Goal: Transaction & Acquisition: Obtain resource

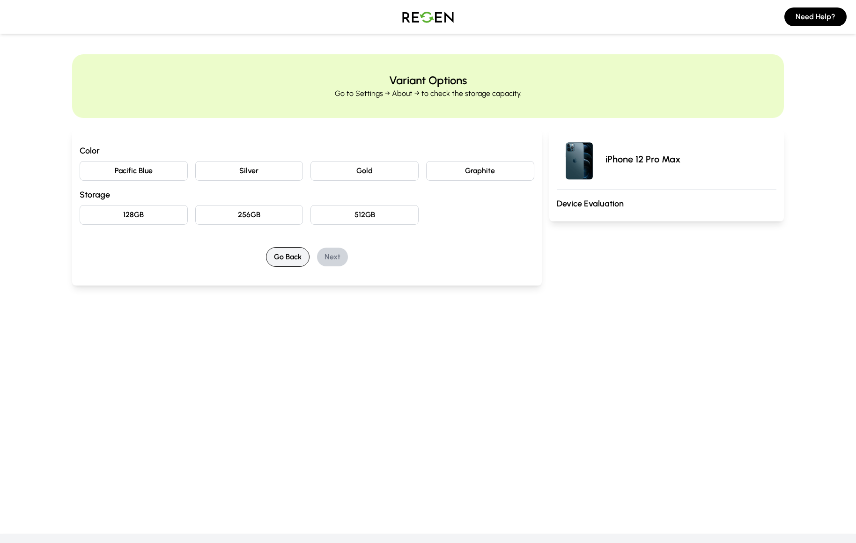
click at [281, 252] on button "Go Back" at bounding box center [288, 257] width 44 height 20
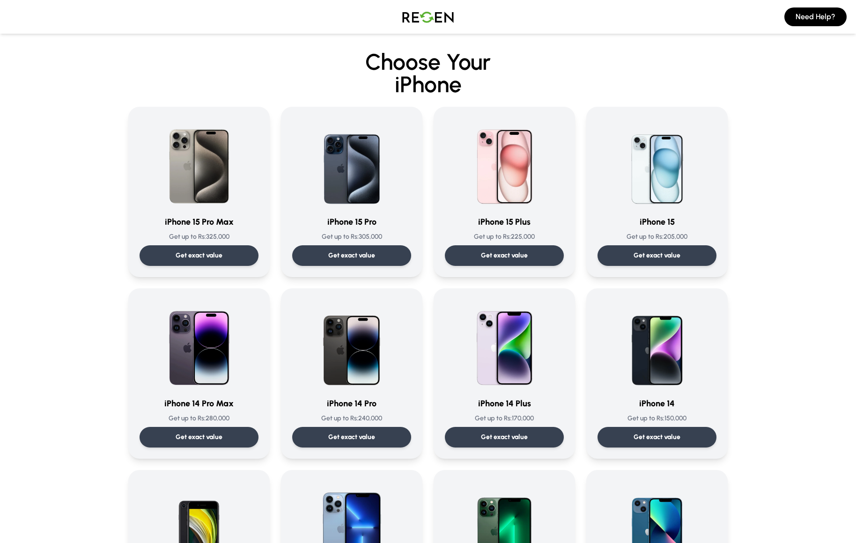
click at [411, 17] on img at bounding box center [428, 17] width 66 height 26
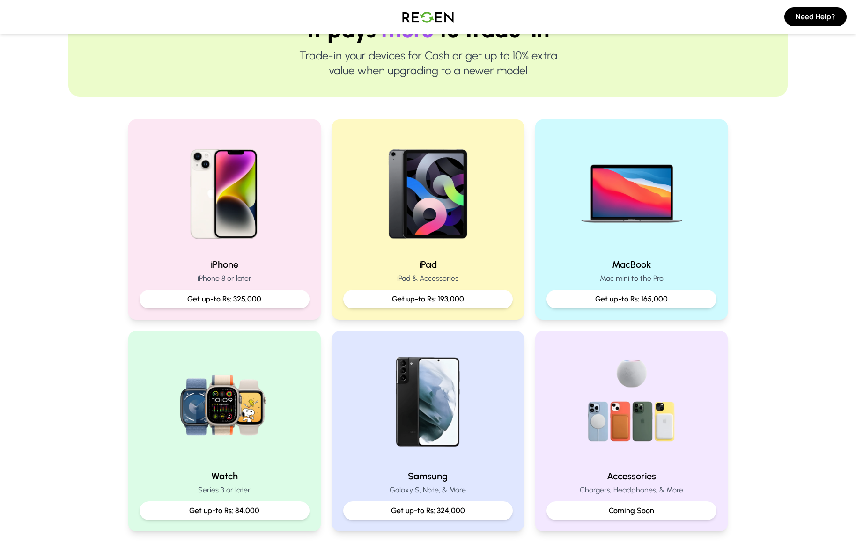
scroll to position [115, 0]
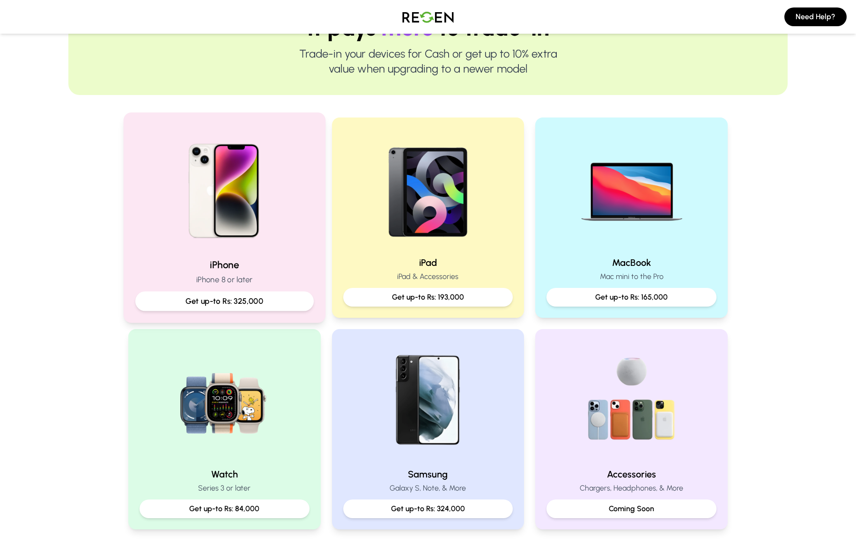
click at [293, 228] on div at bounding box center [224, 187] width 178 height 126
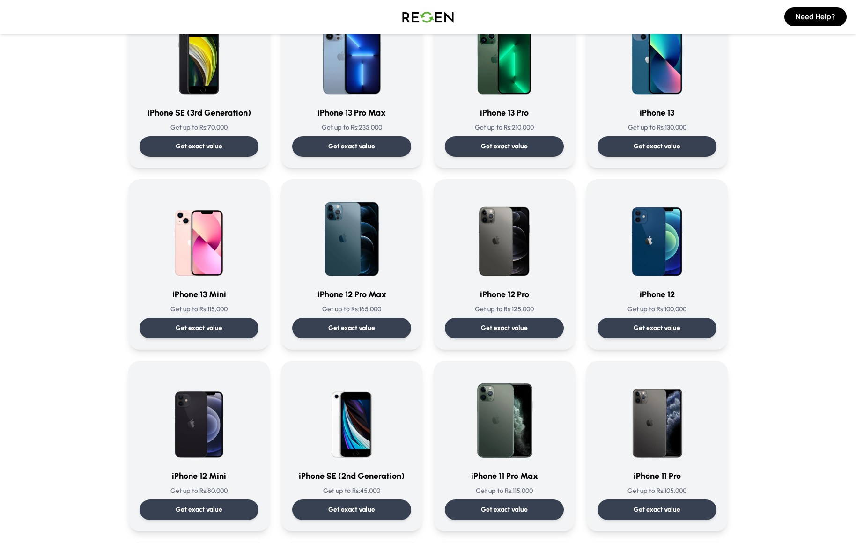
scroll to position [458, 0]
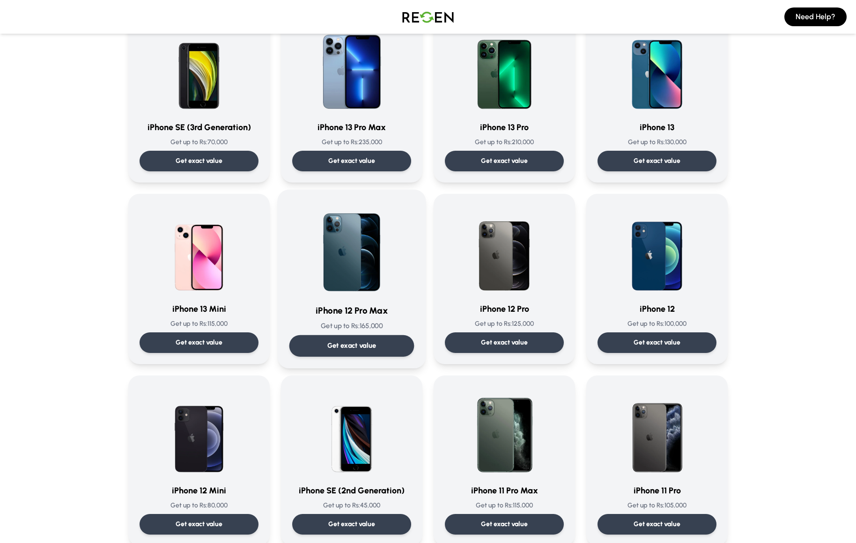
click at [378, 266] on img at bounding box center [351, 248] width 95 height 95
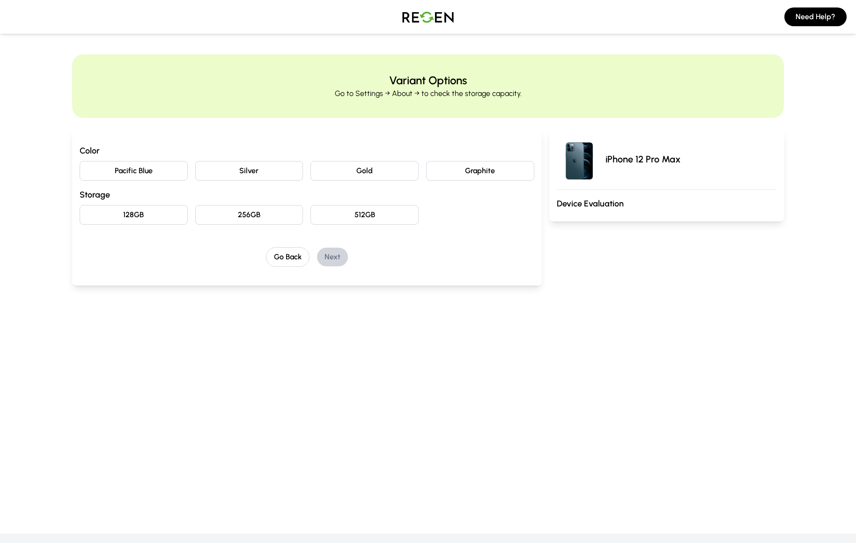
click at [451, 166] on button "Graphite" at bounding box center [480, 171] width 108 height 20
click at [168, 217] on button "128GB" at bounding box center [134, 215] width 108 height 20
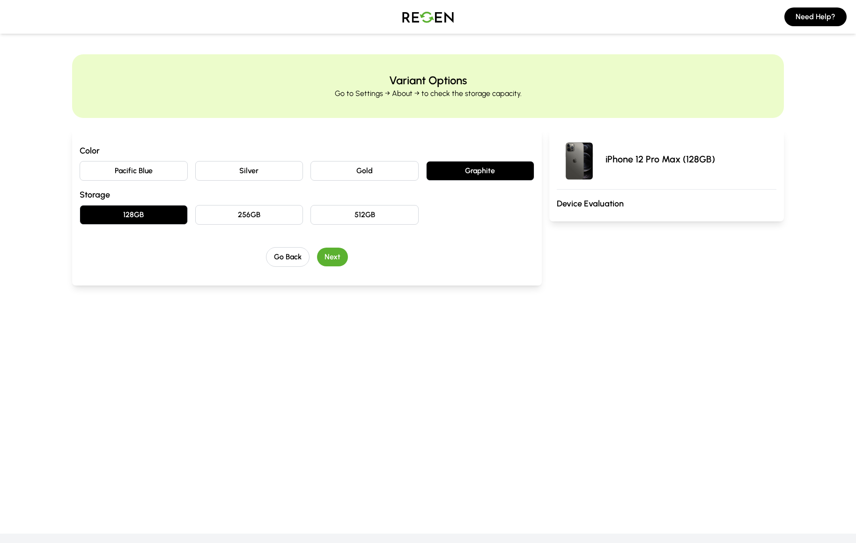
click at [331, 259] on button "Next" at bounding box center [332, 257] width 31 height 19
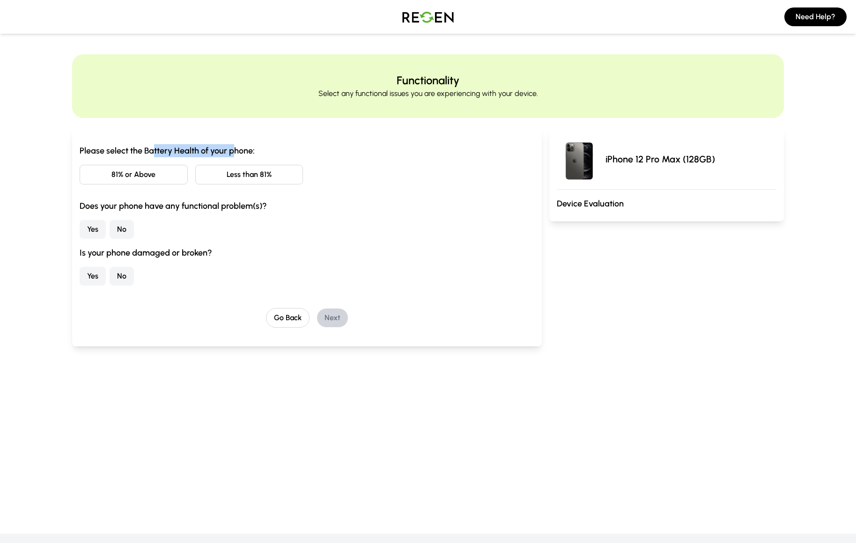
drag, startPoint x: 153, startPoint y: 152, endPoint x: 241, endPoint y: 154, distance: 88.0
click at [238, 154] on h3 "Please select the Battery Health of your phone:" at bounding box center [307, 150] width 454 height 13
click at [282, 147] on h3 "Please select the Battery Health of your phone:" at bounding box center [307, 150] width 454 height 13
click at [141, 178] on button "81% or Above" at bounding box center [134, 175] width 108 height 20
click at [231, 175] on button "Less than 81%" at bounding box center [249, 175] width 108 height 20
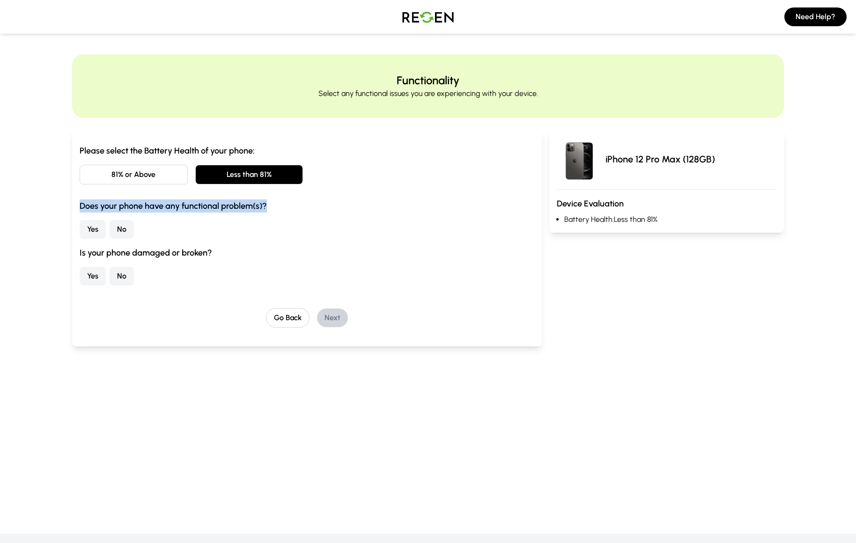
drag, startPoint x: 80, startPoint y: 205, endPoint x: 286, endPoint y: 209, distance: 206.4
click at [284, 209] on h3 "Does your phone have any functional problem(s)?" at bounding box center [307, 205] width 454 height 13
click at [286, 209] on h3 "Does your phone have any functional problem(s)?" at bounding box center [307, 205] width 454 height 13
click at [98, 229] on button "Yes" at bounding box center [93, 229] width 26 height 19
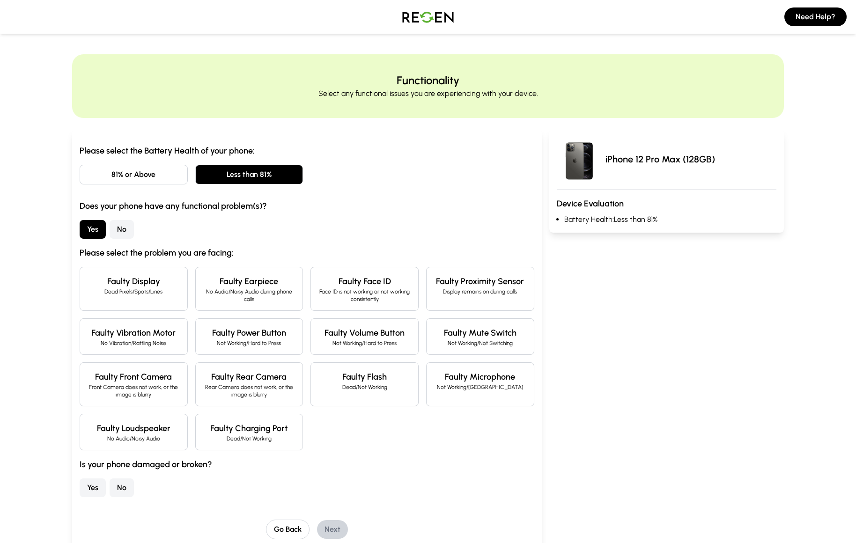
click at [125, 233] on button "No" at bounding box center [122, 229] width 24 height 19
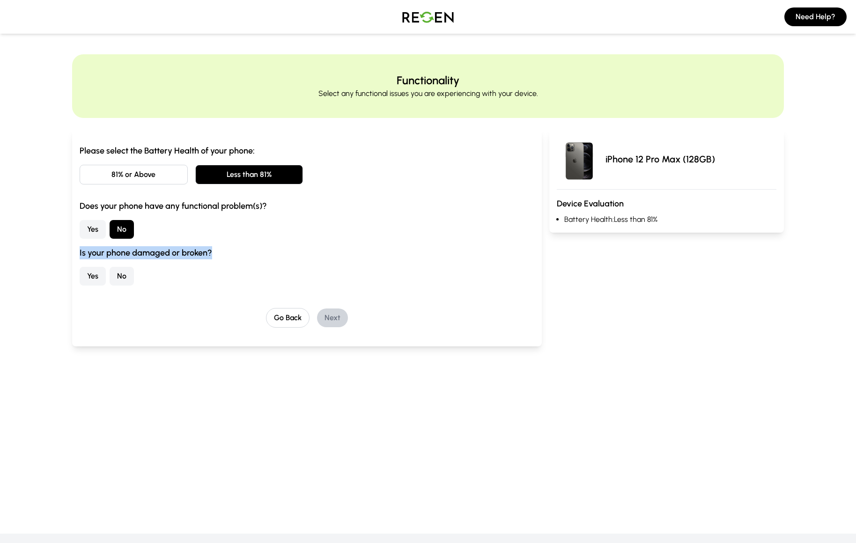
drag, startPoint x: 82, startPoint y: 256, endPoint x: 231, endPoint y: 255, distance: 149.3
click at [231, 255] on h3 "Is your phone damaged or broken?" at bounding box center [307, 252] width 454 height 13
click at [236, 254] on h3 "Is your phone damaged or broken?" at bounding box center [307, 252] width 454 height 13
click at [90, 277] on button "Yes" at bounding box center [93, 276] width 26 height 19
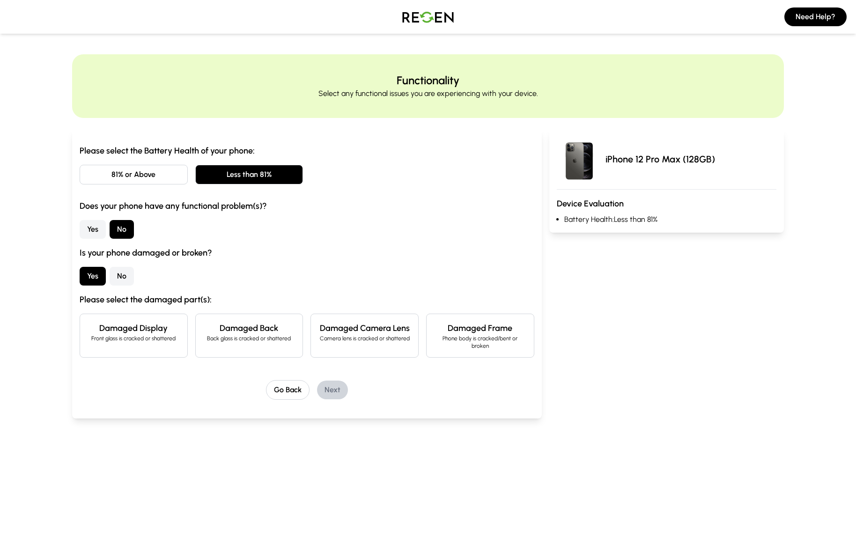
click at [124, 278] on button "No" at bounding box center [122, 276] width 24 height 19
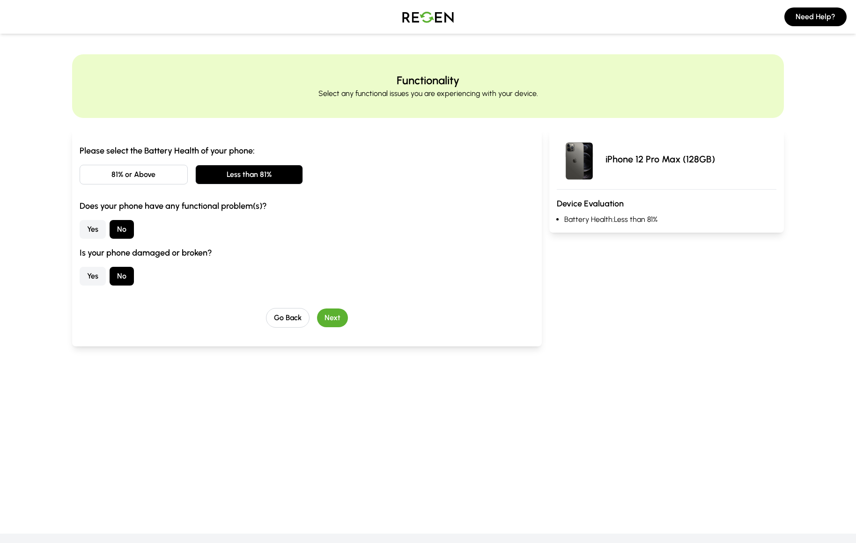
click at [344, 319] on button "Next" at bounding box center [332, 317] width 31 height 19
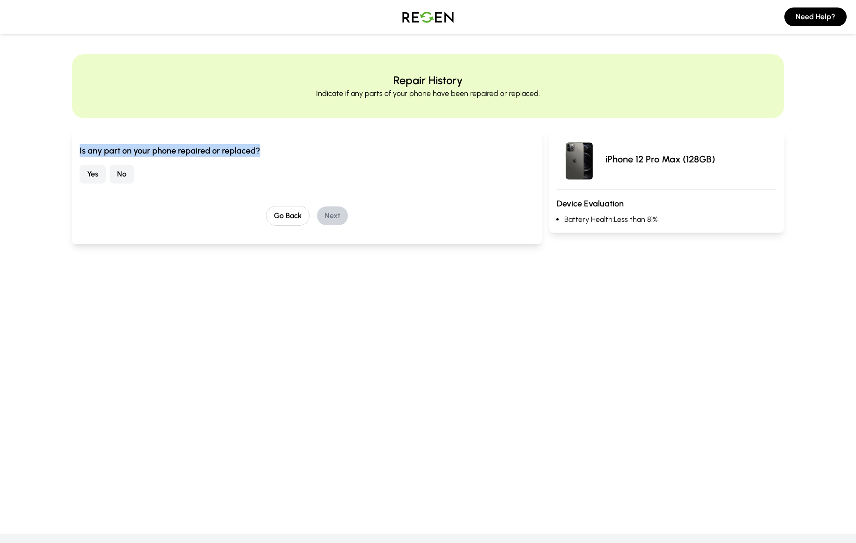
drag, startPoint x: 80, startPoint y: 151, endPoint x: 267, endPoint y: 156, distance: 187.3
click at [267, 156] on h3 "Is any part on your phone repaired or replaced?" at bounding box center [307, 150] width 454 height 13
click at [270, 155] on h3 "Is any part on your phone repaired or replaced?" at bounding box center [307, 150] width 454 height 13
click at [96, 175] on button "Yes" at bounding box center [93, 174] width 26 height 19
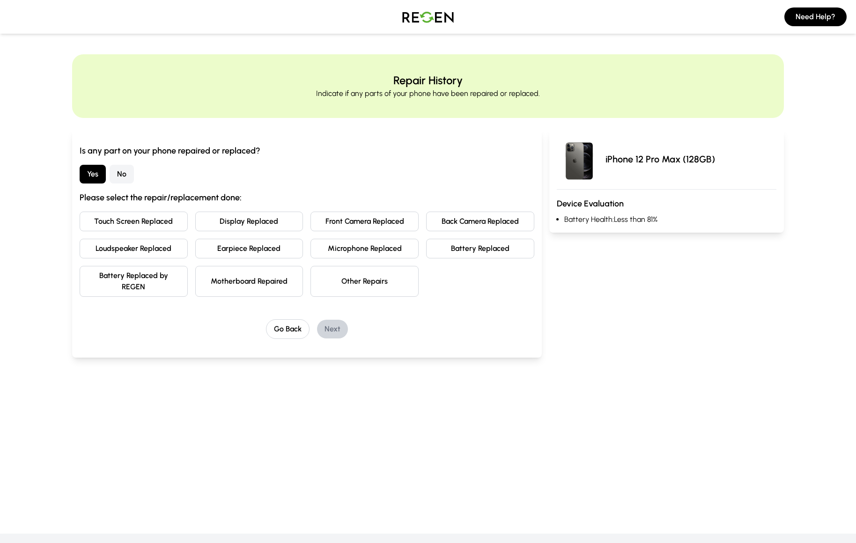
click at [124, 173] on button "No" at bounding box center [122, 174] width 24 height 19
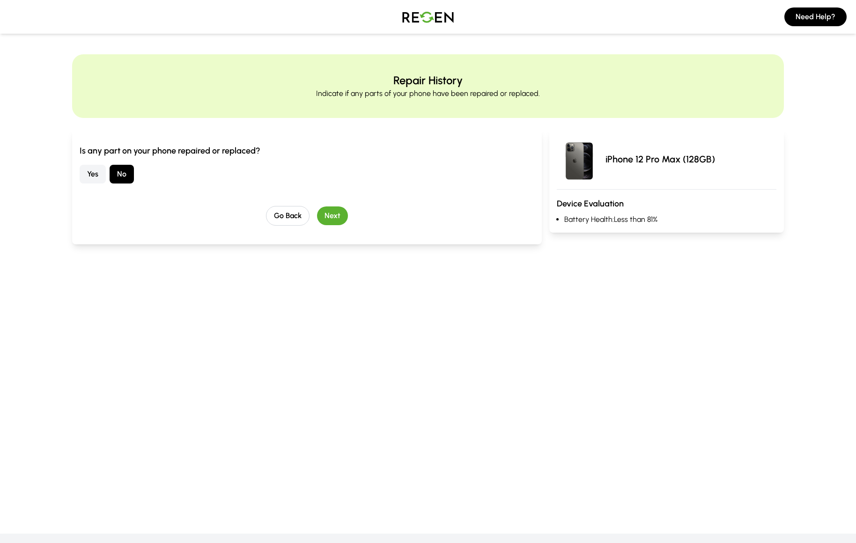
click at [335, 217] on button "Next" at bounding box center [332, 215] width 31 height 19
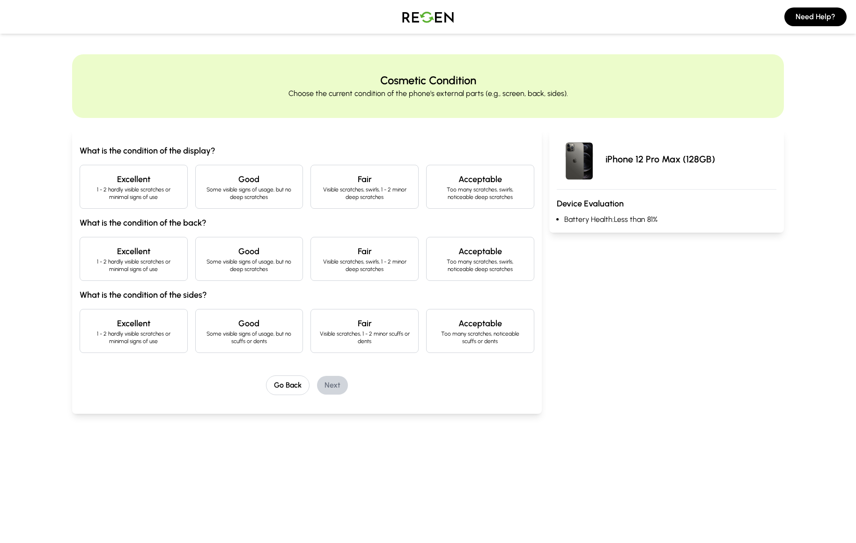
click at [195, 220] on h3 "What is the condition of the back?" at bounding box center [307, 222] width 454 height 13
click at [214, 220] on h3 "What is the condition of the back?" at bounding box center [307, 222] width 454 height 13
click at [469, 196] on p "Too many scratches, swirls, noticeable deep scratches" at bounding box center [480, 193] width 92 height 15
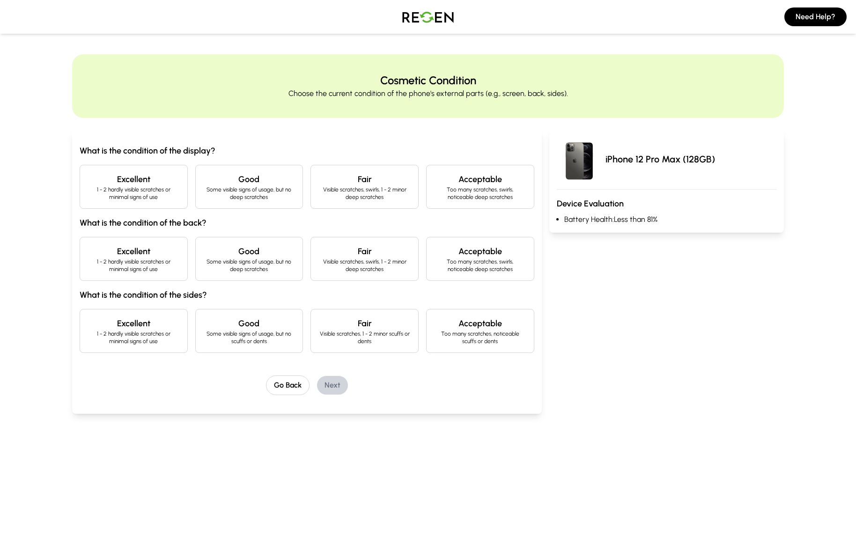
click at [280, 195] on p "Some visible signs of usage, but no deep scratches" at bounding box center [249, 193] width 92 height 15
click at [264, 256] on h4 "Good" at bounding box center [249, 251] width 92 height 13
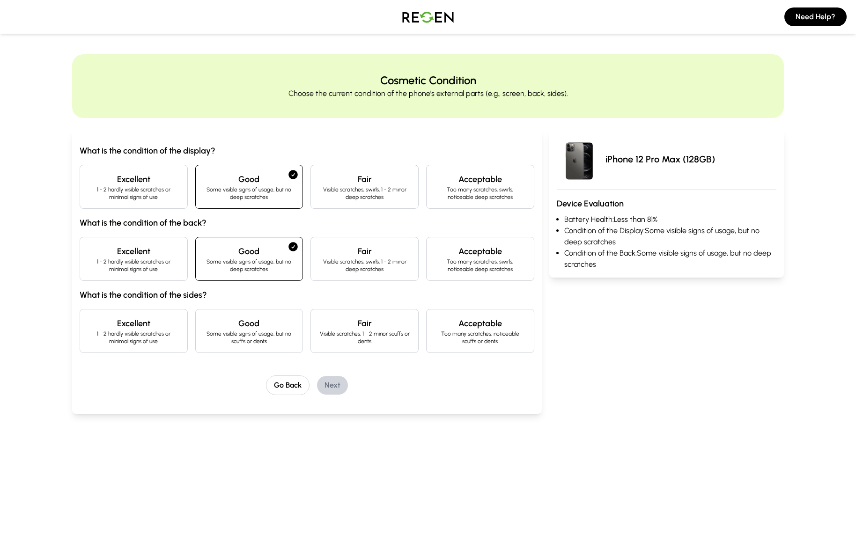
click at [170, 333] on p "1 - 2 hardly visible scratches or minimal signs of use" at bounding box center [134, 337] width 92 height 15
click at [260, 341] on p "Some visible signs of usage, but no scuffs or dents" at bounding box center [249, 337] width 92 height 15
click at [341, 342] on p "Visible scratches, 1 - 2 minor scuffs or dents" at bounding box center [364, 337] width 92 height 15
click at [477, 341] on p "Too many scratches, noticeable scuffs or dents" at bounding box center [480, 337] width 92 height 15
click at [271, 321] on h4 "Good" at bounding box center [249, 323] width 92 height 13
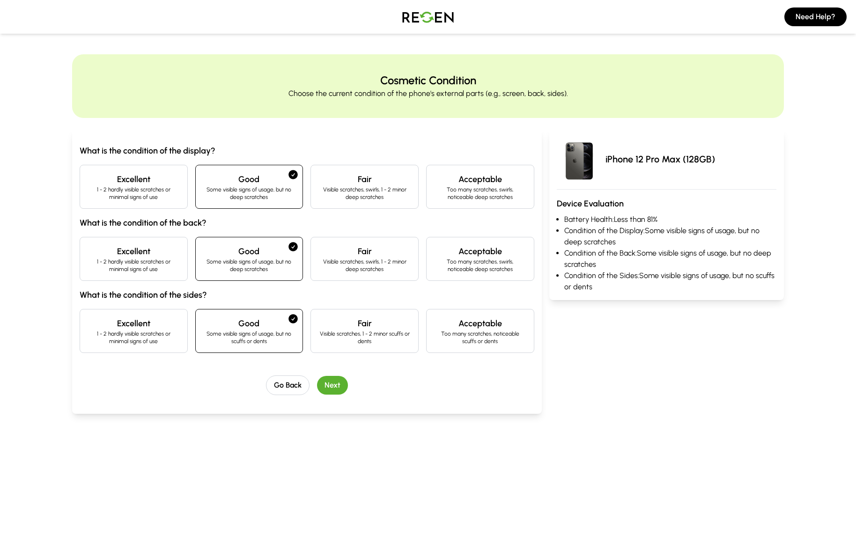
click at [339, 381] on button "Next" at bounding box center [332, 385] width 31 height 19
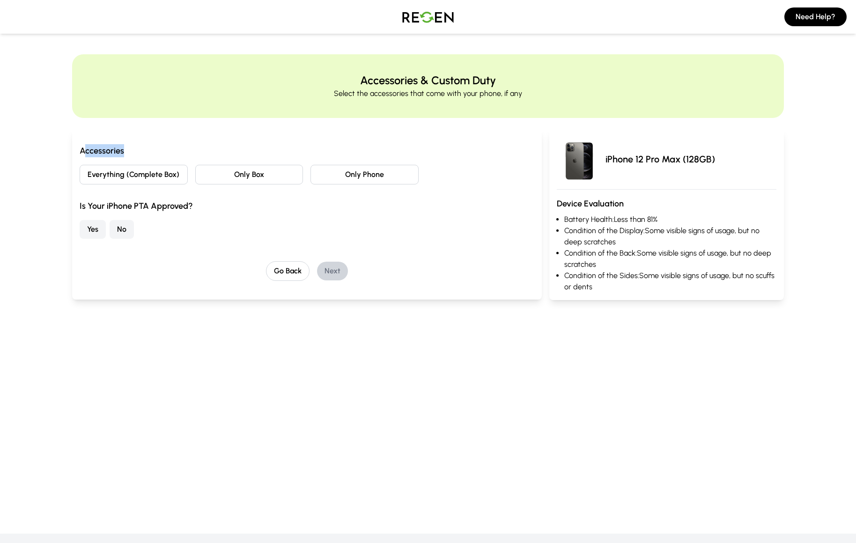
drag, startPoint x: 85, startPoint y: 152, endPoint x: 152, endPoint y: 152, distance: 66.5
click at [151, 152] on h3 "Accessories" at bounding box center [307, 150] width 454 height 13
click at [173, 151] on h3 "Accessories" at bounding box center [307, 150] width 454 height 13
click at [162, 179] on button "Everything (Complete Box)" at bounding box center [134, 175] width 108 height 20
click at [262, 180] on button "Only Box" at bounding box center [249, 175] width 108 height 20
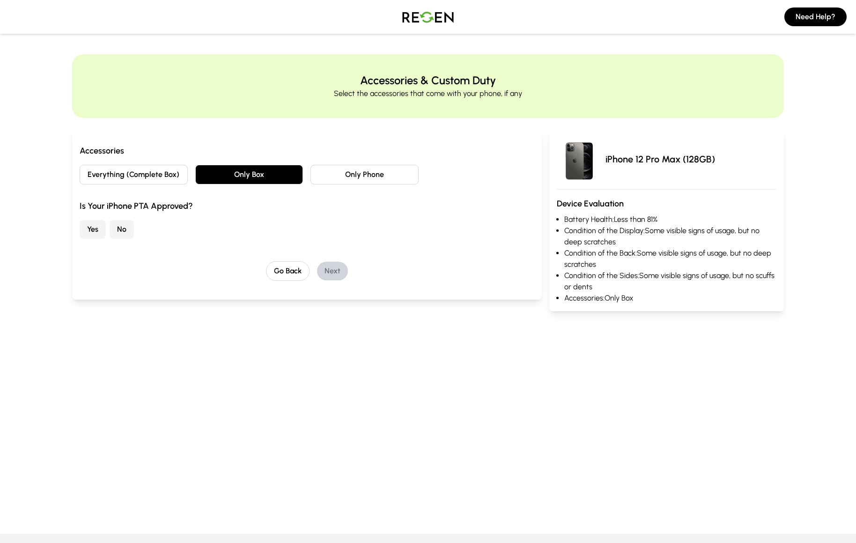
click at [375, 179] on button "Only Phone" at bounding box center [364, 175] width 108 height 20
click at [145, 175] on button "Everything (Complete Box)" at bounding box center [134, 175] width 108 height 20
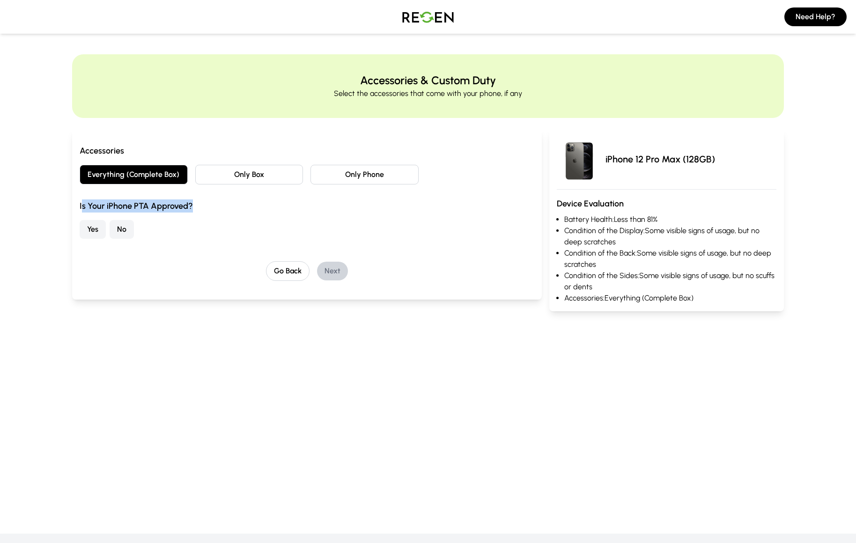
drag, startPoint x: 82, startPoint y: 207, endPoint x: 202, endPoint y: 207, distance: 119.8
click at [202, 207] on h3 "Is Your iPhone PTA Approved?" at bounding box center [307, 205] width 454 height 13
click at [121, 233] on button "No" at bounding box center [122, 229] width 24 height 19
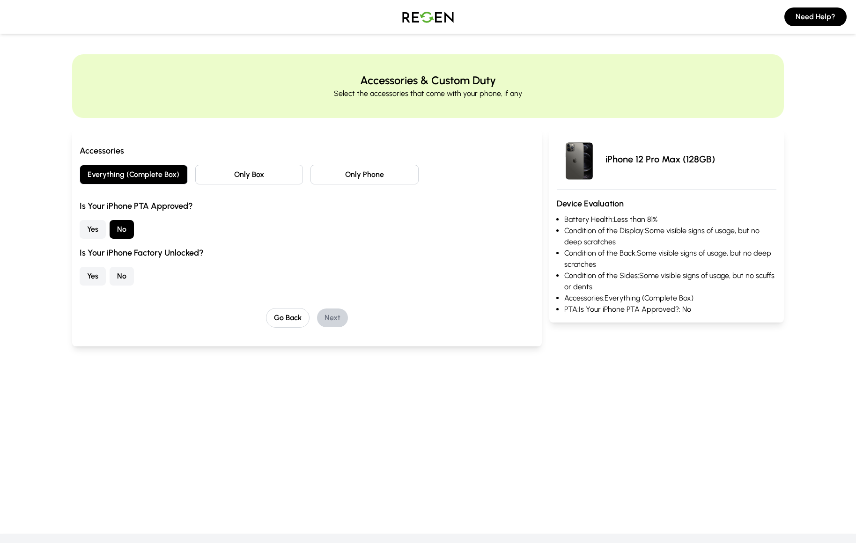
click at [97, 229] on button "Yes" at bounding box center [93, 229] width 26 height 19
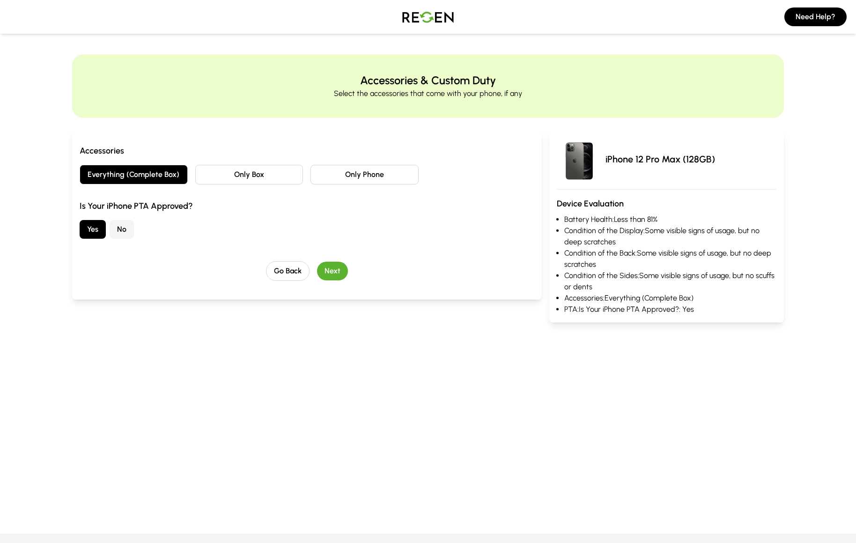
click at [336, 269] on button "Next" at bounding box center [332, 271] width 31 height 19
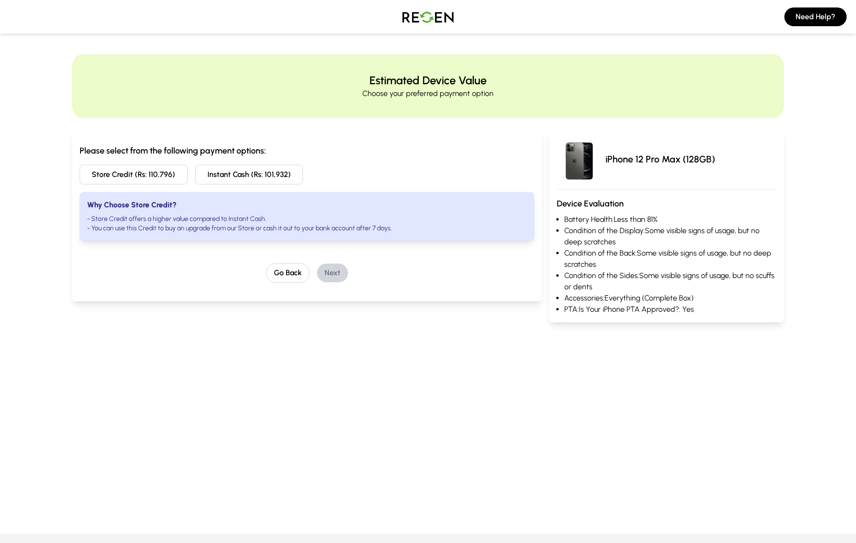
click at [150, 181] on button "Store Credit (Rs: 110,796)" at bounding box center [134, 175] width 108 height 20
click at [421, 19] on img at bounding box center [428, 17] width 66 height 26
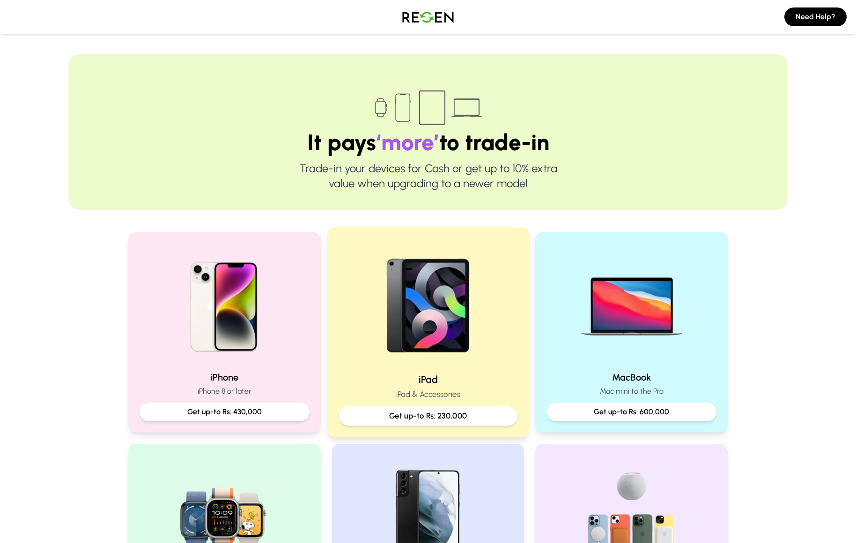
scroll to position [329, 0]
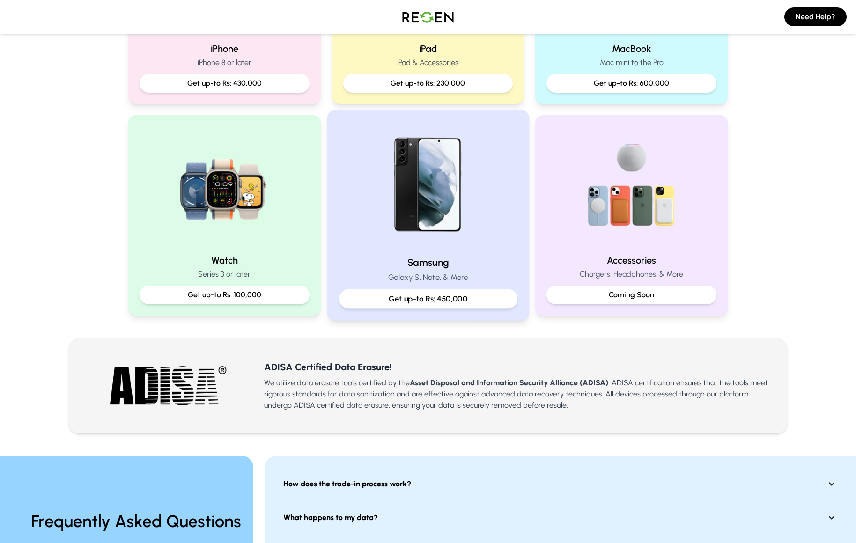
click at [442, 216] on img at bounding box center [428, 185] width 126 height 126
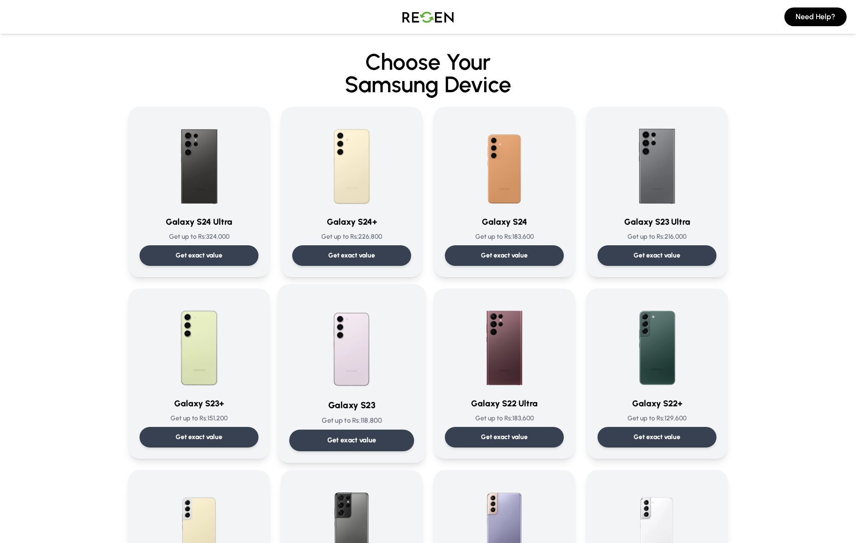
scroll to position [95, 0]
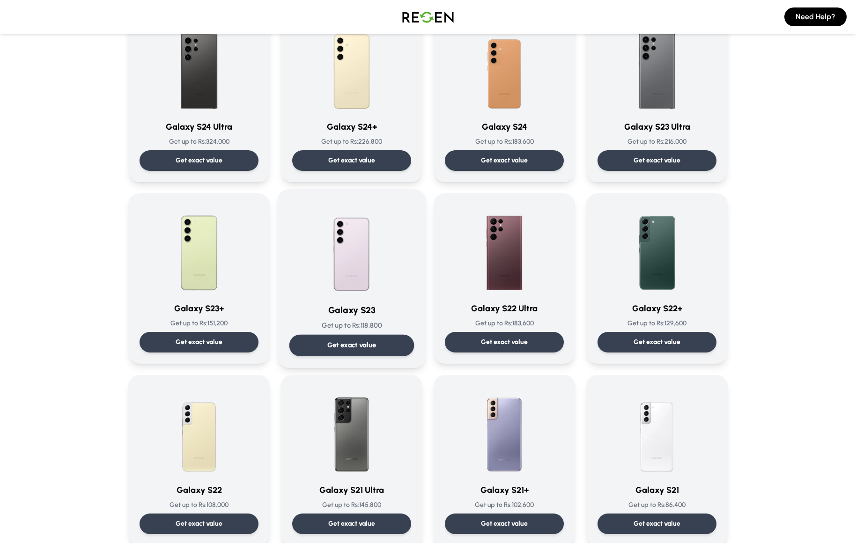
click at [389, 253] on img at bounding box center [351, 248] width 95 height 95
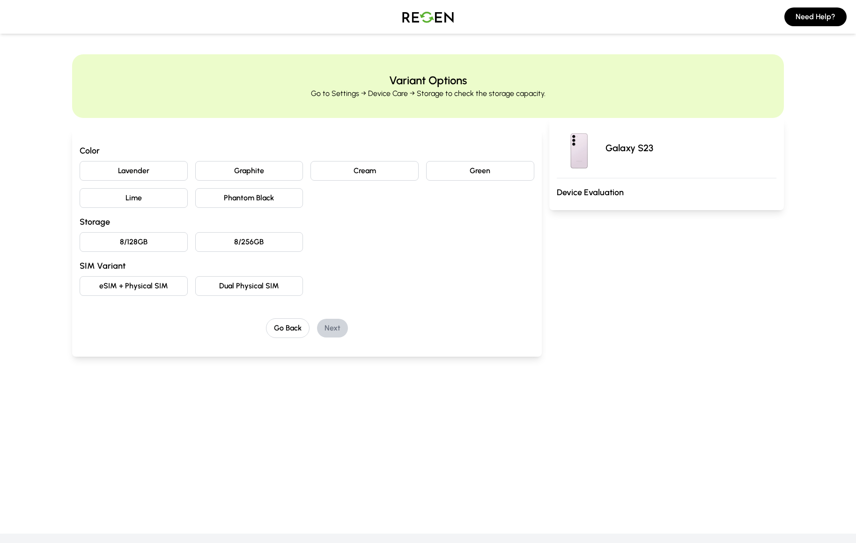
click at [221, 171] on button "Graphite" at bounding box center [249, 171] width 108 height 20
click at [237, 242] on button "8/256GB" at bounding box center [249, 242] width 108 height 20
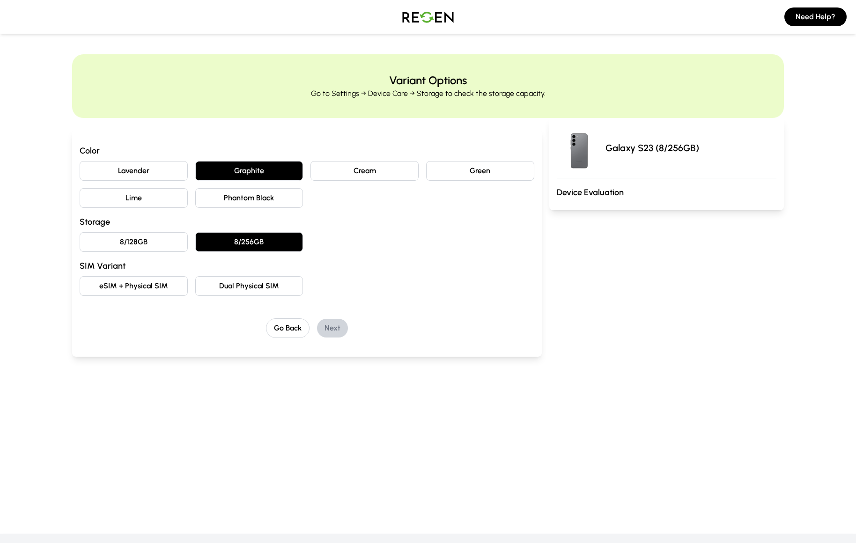
click at [182, 285] on button "eSIM + Physical SIM" at bounding box center [134, 286] width 108 height 20
click at [343, 324] on button "Next" at bounding box center [332, 328] width 31 height 19
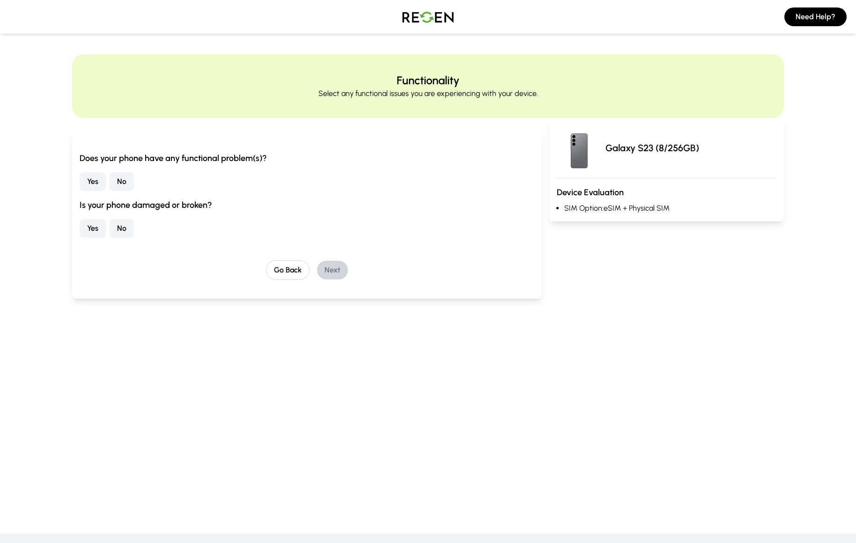
click at [117, 182] on button "No" at bounding box center [122, 181] width 24 height 19
click at [121, 232] on button "No" at bounding box center [122, 228] width 24 height 19
click at [337, 268] on button "Next" at bounding box center [332, 270] width 31 height 19
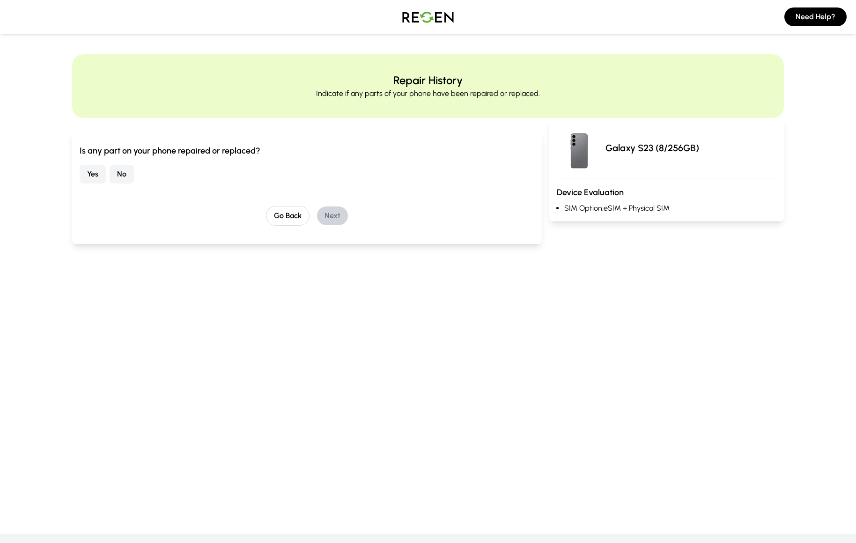
click at [124, 175] on button "No" at bounding box center [122, 174] width 24 height 19
click at [328, 216] on button "Next" at bounding box center [332, 215] width 31 height 19
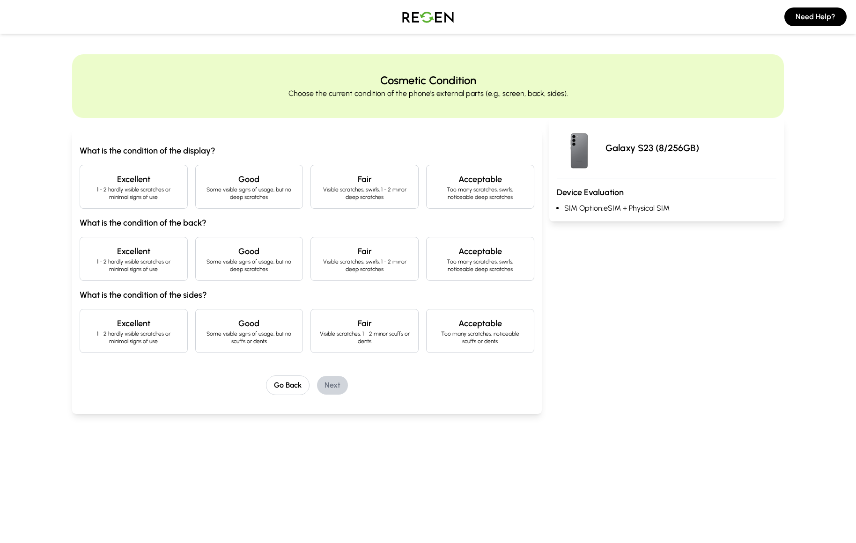
click at [219, 192] on p "Some visible signs of usage, but no deep scratches" at bounding box center [249, 193] width 92 height 15
click at [221, 263] on p "Some visible signs of usage, but no deep scratches" at bounding box center [249, 265] width 92 height 15
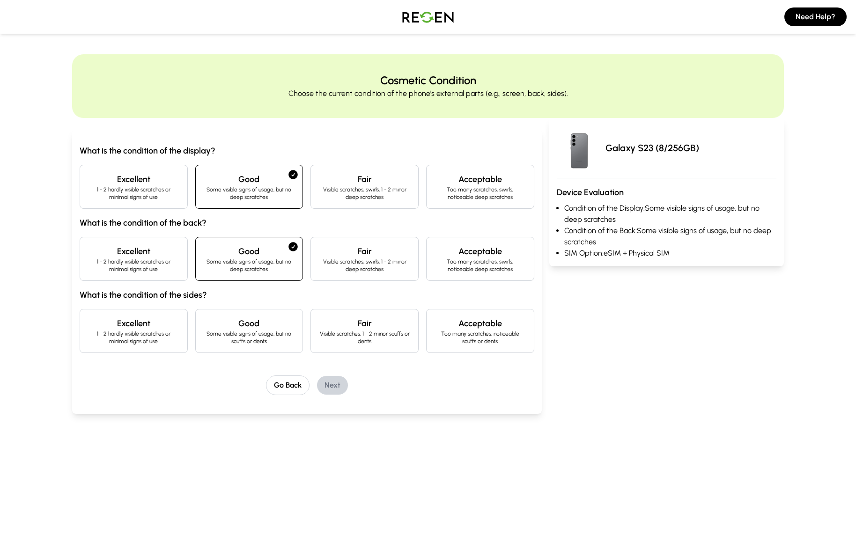
drag, startPoint x: 228, startPoint y: 316, endPoint x: 241, endPoint y: 325, distance: 15.5
click at [229, 316] on div "Good Some visible signs of usage, but no scuffs or dents" at bounding box center [249, 331] width 108 height 44
click at [326, 384] on button "Next" at bounding box center [332, 385] width 31 height 19
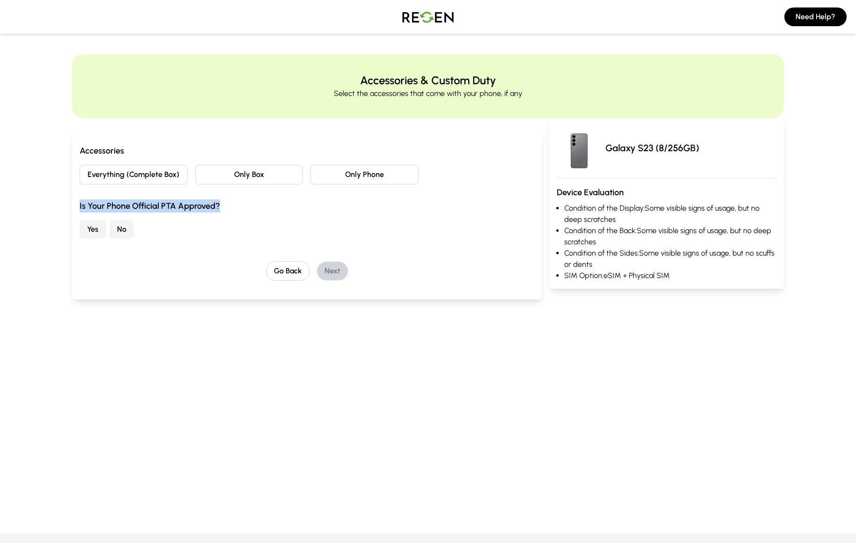
drag, startPoint x: 97, startPoint y: 211, endPoint x: 222, endPoint y: 206, distance: 125.5
click at [222, 206] on h3 "Is Your Phone Official PTA Approved?" at bounding box center [307, 205] width 454 height 13
click at [135, 207] on h3 "Is Your Phone Official PTA Approved?" at bounding box center [307, 205] width 454 height 13
drag, startPoint x: 80, startPoint y: 207, endPoint x: 228, endPoint y: 208, distance: 147.4
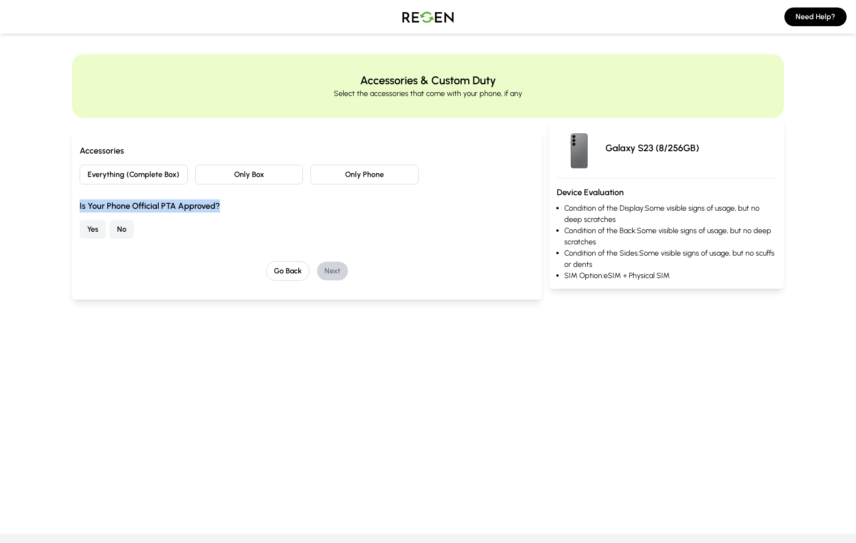
click at [228, 208] on div "Accessories Everything (Complete Box) Only Box Only Phone Is Your Phone Officia…" at bounding box center [306, 214] width 469 height 170
click at [98, 230] on button "Yes" at bounding box center [93, 229] width 26 height 19
click at [168, 216] on div "Is Your Phone Official PTA Approved? Yes No" at bounding box center [307, 218] width 454 height 39
click at [123, 227] on button "No" at bounding box center [122, 229] width 24 height 19
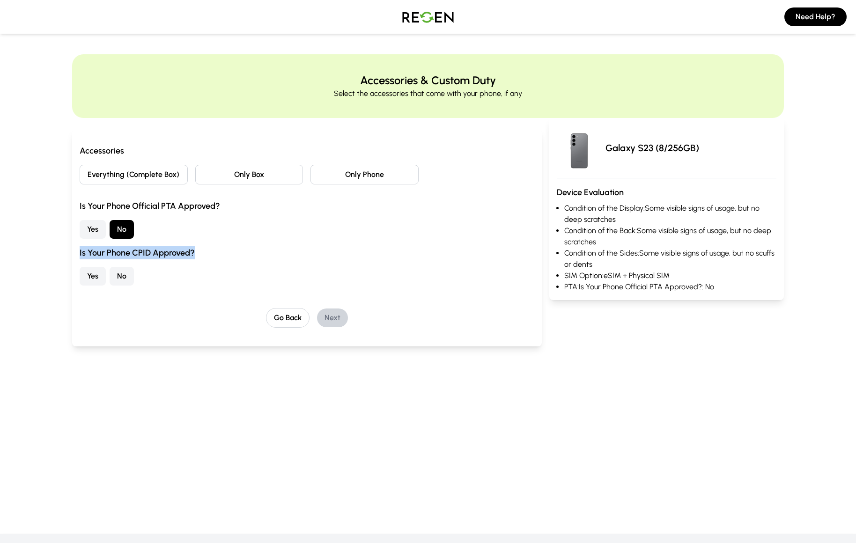
drag, startPoint x: 79, startPoint y: 254, endPoint x: 204, endPoint y: 254, distance: 125.4
click at [204, 254] on div "Accessories Everything (Complete Box) Only Box Only Phone Is Your Phone Officia…" at bounding box center [306, 237] width 469 height 217
click at [142, 291] on div "Accessories Everything (Complete Box) Only Box Only Phone Is Your Phone Officia…" at bounding box center [307, 235] width 454 height 183
click at [122, 277] on button "No" at bounding box center [122, 276] width 24 height 19
click at [95, 273] on button "Yes" at bounding box center [93, 276] width 26 height 19
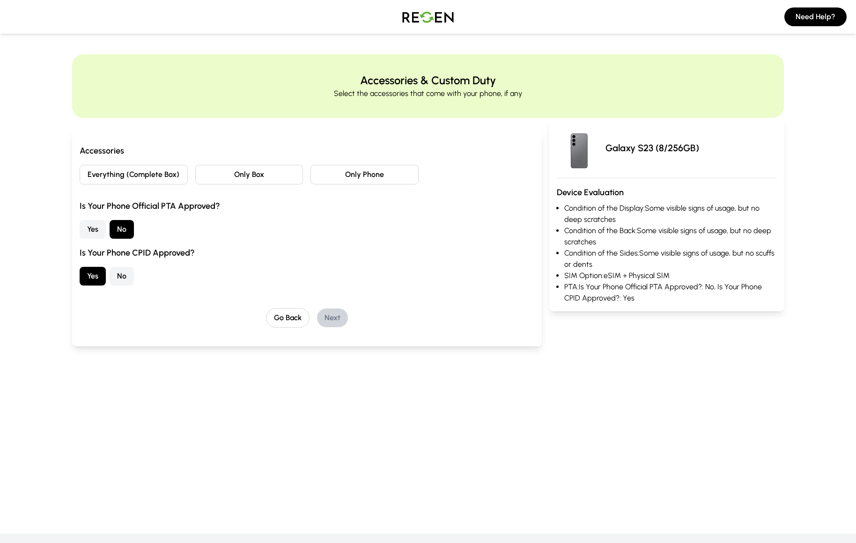
click at [121, 277] on button "No" at bounding box center [122, 276] width 24 height 19
click at [98, 231] on button "Yes" at bounding box center [93, 229] width 26 height 19
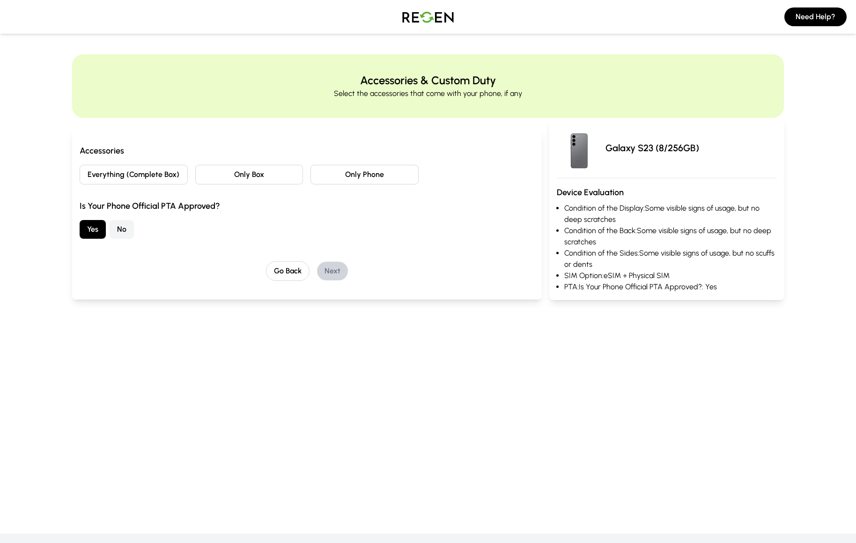
click at [121, 227] on button "No" at bounding box center [122, 229] width 24 height 19
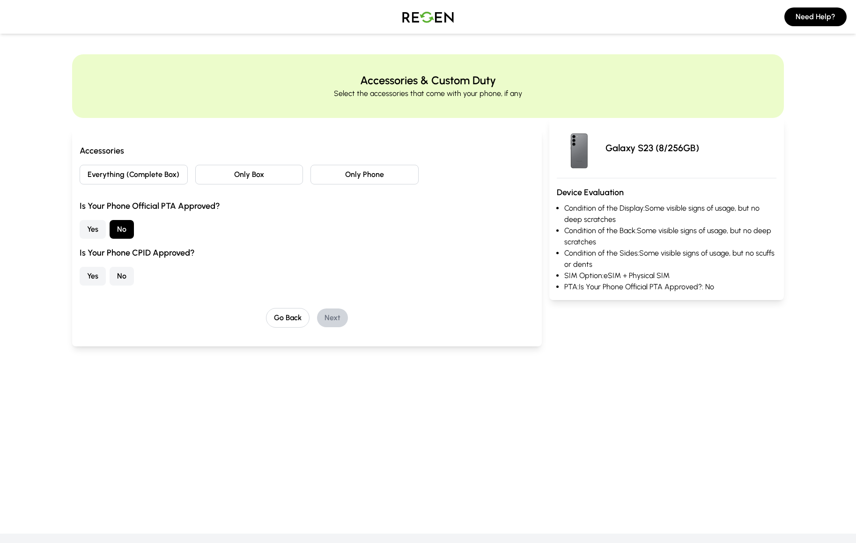
click at [87, 232] on button "Yes" at bounding box center [93, 229] width 26 height 19
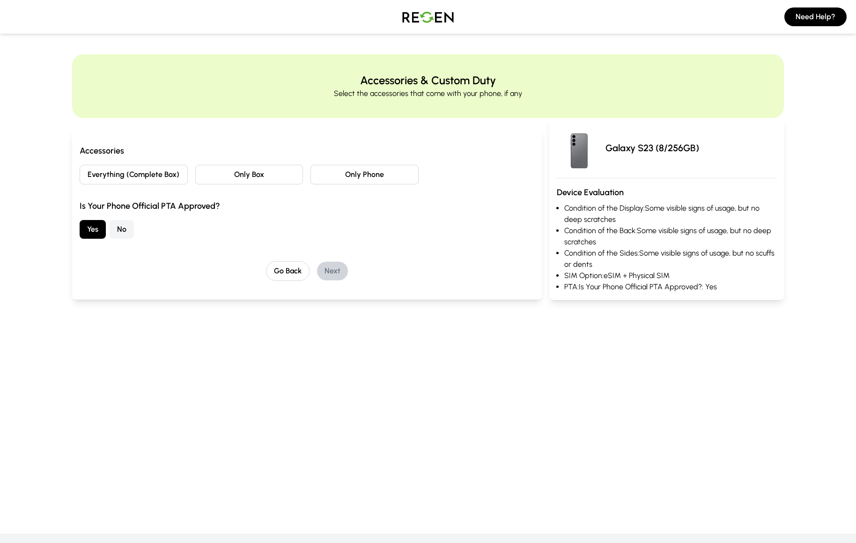
click at [123, 235] on button "No" at bounding box center [122, 229] width 24 height 19
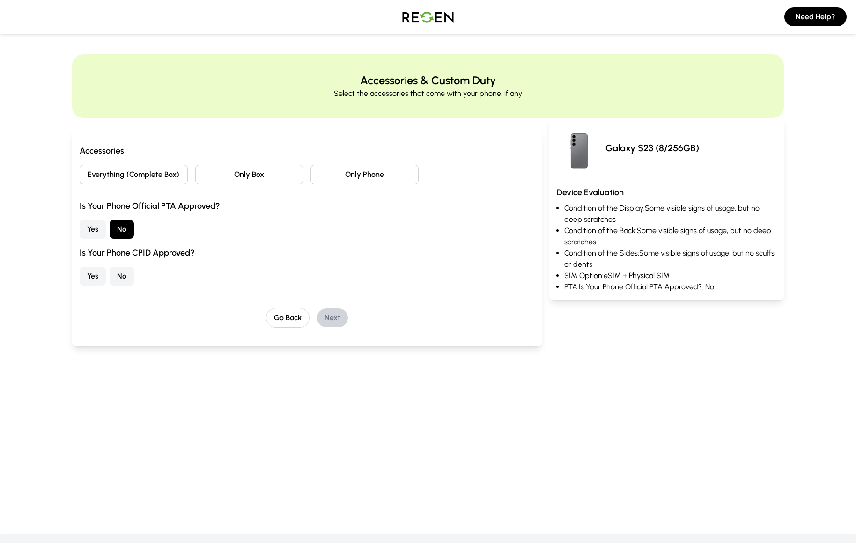
click at [172, 171] on button "Everything (Complete Box)" at bounding box center [134, 175] width 108 height 20
click at [94, 225] on button "Yes" at bounding box center [93, 229] width 26 height 19
